Goal: Understand process/instructions: Learn about a topic

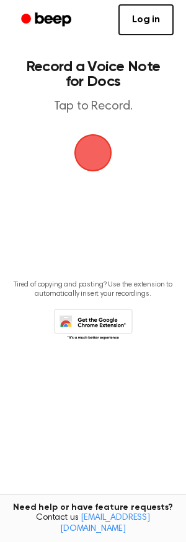
click at [101, 146] on span "button" at bounding box center [92, 152] width 69 height 69
click at [114, 178] on main "Record a Voice Note for Docs Tap to Record. Tired of copying and pasting? Use t…" at bounding box center [93, 251] width 186 height 502
